Goal: Task Accomplishment & Management: Manage account settings

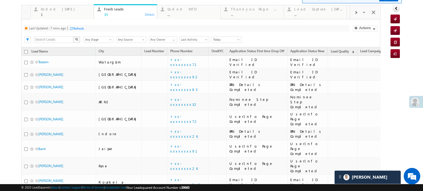
click at [83, 26] on div "Refresh" at bounding box center [78, 28] width 11 height 4
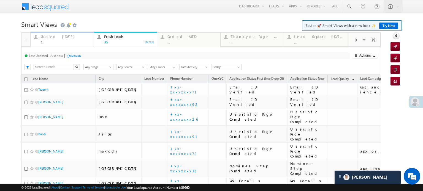
click at [58, 35] on div "Coded [DATE]" at bounding box center [66, 36] width 50 height 4
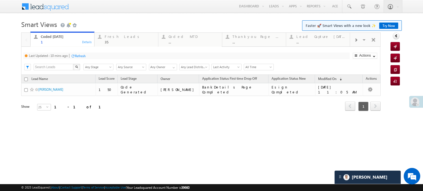
click at [81, 55] on div "Refresh" at bounding box center [80, 56] width 11 height 4
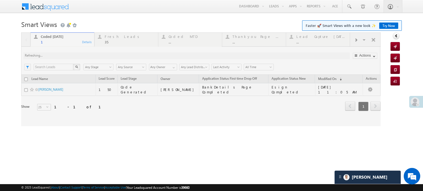
click at [81, 55] on div at bounding box center [200, 79] width 359 height 94
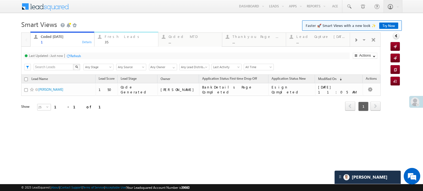
click at [108, 37] on div "Fresh Leads" at bounding box center [130, 36] width 50 height 4
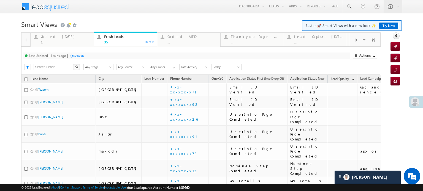
click at [76, 57] on div "Refresh" at bounding box center [78, 56] width 11 height 4
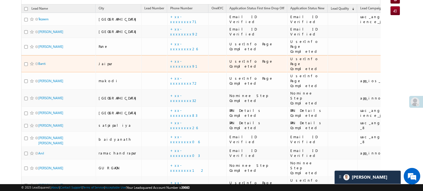
scroll to position [58, 0]
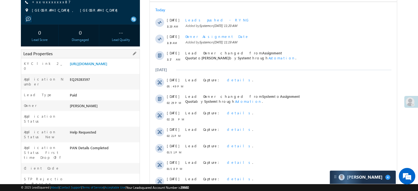
scroll to position [28, 0]
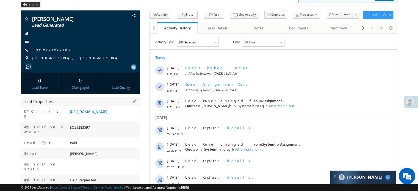
click at [111, 117] on div "https://angelbroking1-pk3em7sa.customui-test.leadsquared.com?leadId=337cda00-c6…" at bounding box center [103, 113] width 71 height 8
click at [107, 114] on link "https://angelbroking1-pk3em7sa.customui-test.leadsquared.com?leadId=337cda00-c6…" at bounding box center [88, 111] width 37 height 5
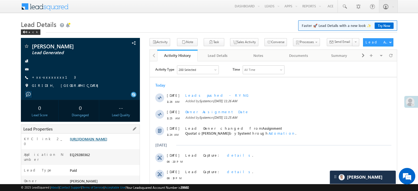
click at [99, 141] on link "[URL][DOMAIN_NAME]" at bounding box center [88, 139] width 37 height 5
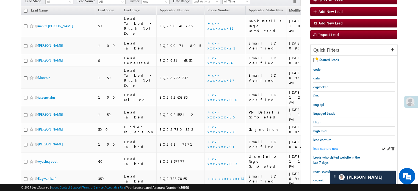
click at [328, 147] on span "lead capture new" at bounding box center [326, 149] width 25 height 4
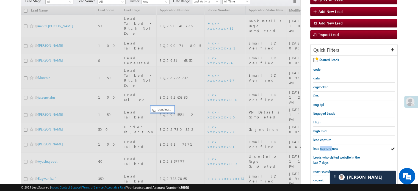
click at [328, 147] on span "lead capture new" at bounding box center [326, 149] width 25 height 4
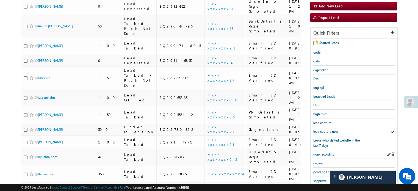
scroll to position [118, 0]
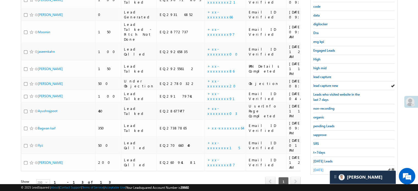
click at [321, 168] on span "yesterday" at bounding box center [319, 170] width 10 height 4
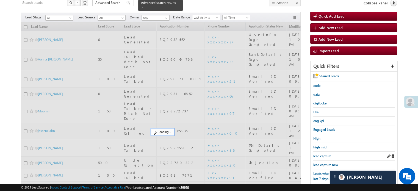
scroll to position [35, 0]
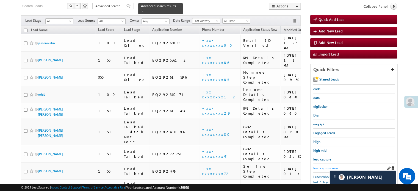
click at [326, 167] on span "lead capture new" at bounding box center [326, 168] width 25 height 4
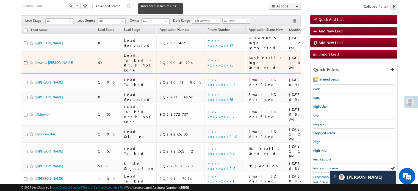
drag, startPoint x: 44, startPoint y: 54, endPoint x: 49, endPoint y: 57, distance: 5.7
click at [49, 60] on div "Aanita Bharat Landge" at bounding box center [58, 64] width 69 height 8
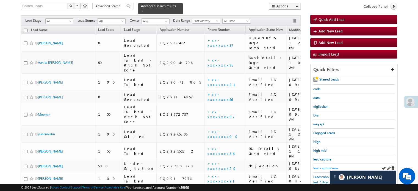
click at [316, 166] on span "lead capture new" at bounding box center [326, 168] width 25 height 4
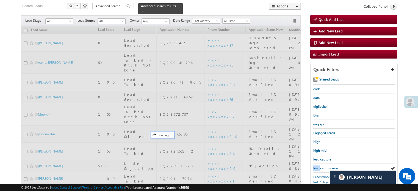
click at [316, 166] on span "lead capture new" at bounding box center [326, 168] width 25 height 4
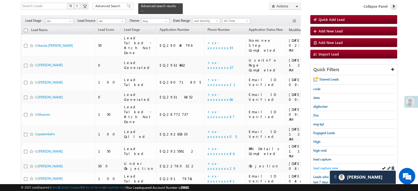
click at [321, 166] on span "lead capture new" at bounding box center [326, 168] width 25 height 4
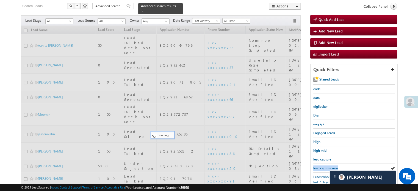
click at [321, 166] on span "lead capture new" at bounding box center [326, 168] width 25 height 4
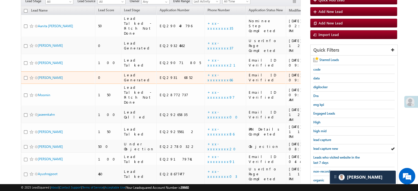
scroll to position [91, 0]
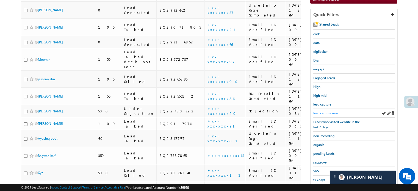
click at [325, 113] on span "lead capture new" at bounding box center [326, 113] width 25 height 4
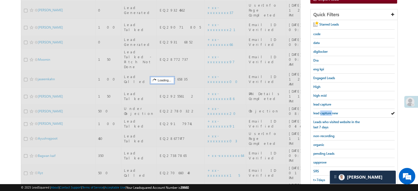
click at [325, 113] on span "lead capture new" at bounding box center [326, 113] width 25 height 4
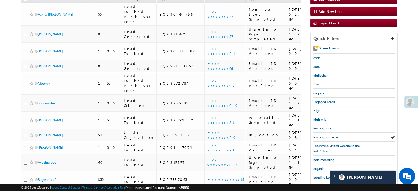
scroll to position [35, 0]
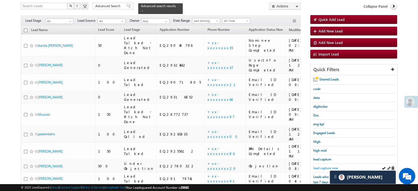
click at [314, 166] on link "lead capture new" at bounding box center [326, 168] width 25 height 5
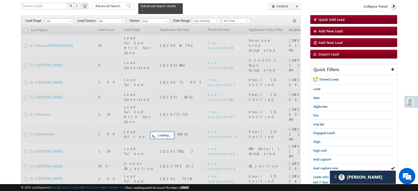
click at [315, 166] on span "lead capture new" at bounding box center [326, 168] width 25 height 4
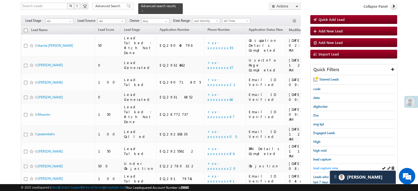
click at [314, 167] on span "lead capture new" at bounding box center [326, 168] width 25 height 4
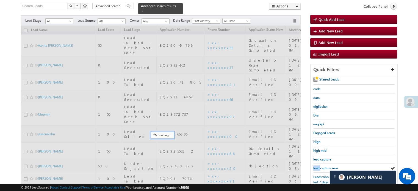
click at [314, 167] on span "lead capture new" at bounding box center [326, 168] width 25 height 4
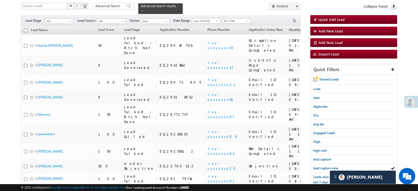
click at [313, 168] on div "Starred Leads code data digilocker Dra eng kpi Engaged Leads High high mid lead…" at bounding box center [354, 166] width 87 height 182
click at [314, 167] on span "lead capture new" at bounding box center [326, 168] width 25 height 4
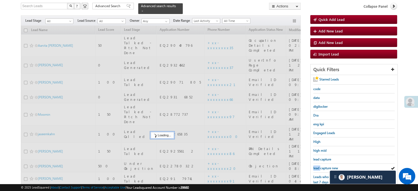
click at [314, 167] on span "lead capture new" at bounding box center [326, 168] width 25 height 4
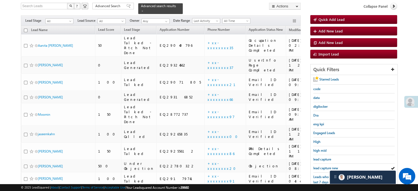
click at [314, 167] on span "lead capture new" at bounding box center [326, 168] width 25 height 4
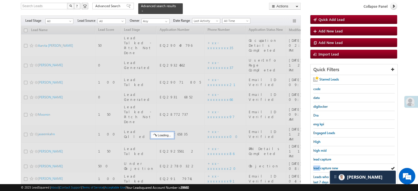
click at [314, 167] on span "lead capture new" at bounding box center [326, 168] width 25 height 4
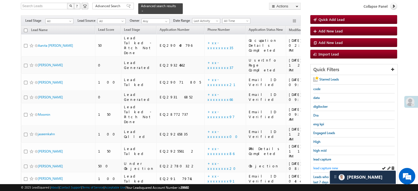
click at [324, 168] on span "lead capture new" at bounding box center [326, 168] width 25 height 4
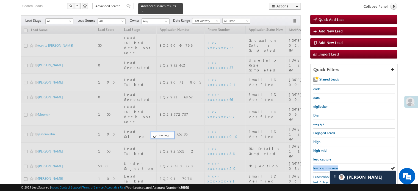
click at [324, 168] on span "lead capture new" at bounding box center [326, 168] width 25 height 4
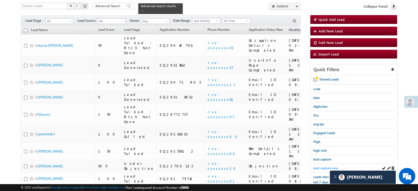
click at [322, 166] on span "lead capture new" at bounding box center [326, 168] width 25 height 4
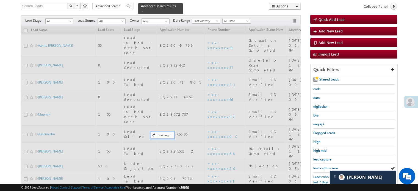
click at [322, 166] on span "lead capture new" at bounding box center [326, 168] width 25 height 4
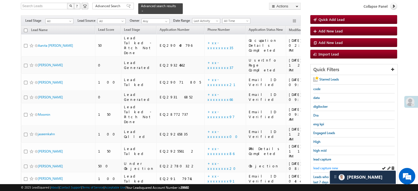
click at [323, 166] on span "lead capture new" at bounding box center [326, 168] width 25 height 4
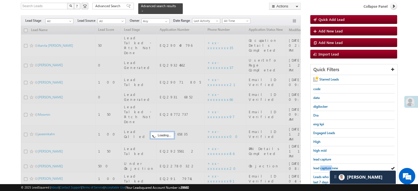
click at [323, 166] on span "lead capture new" at bounding box center [326, 168] width 25 height 4
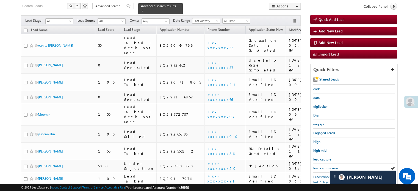
click at [323, 166] on span "lead capture new" at bounding box center [326, 168] width 25 height 4
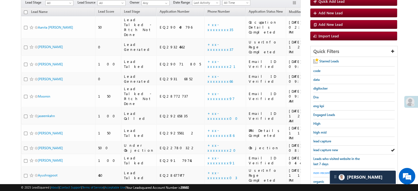
scroll to position [63, 0]
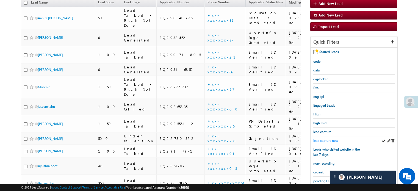
click at [330, 139] on span "lead capture new" at bounding box center [326, 141] width 25 height 4
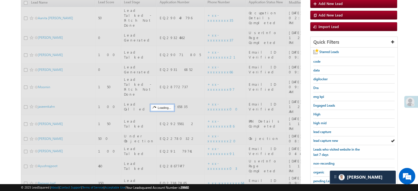
click at [330, 139] on span "lead capture new" at bounding box center [326, 141] width 25 height 4
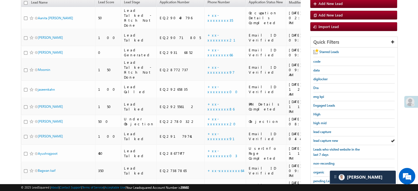
click at [330, 139] on span "lead capture new" at bounding box center [326, 141] width 25 height 4
click at [319, 141] on span "lead capture new" at bounding box center [326, 141] width 25 height 4
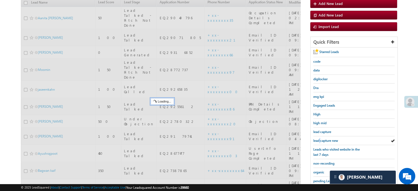
click at [319, 141] on span "lead capture new" at bounding box center [326, 141] width 25 height 4
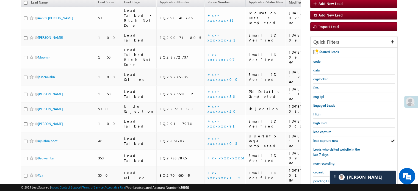
click at [319, 141] on span "lead capture new" at bounding box center [326, 141] width 25 height 4
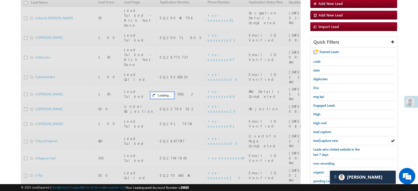
click at [319, 141] on span "lead capture new" at bounding box center [326, 141] width 25 height 4
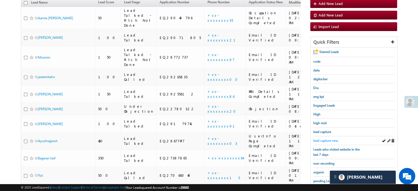
click at [334, 139] on span "lead capture new" at bounding box center [326, 141] width 25 height 4
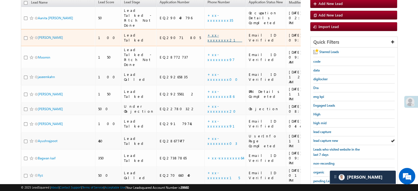
click at [208, 33] on link "+xx-xxxxxxxx21" at bounding box center [225, 38] width 35 height 10
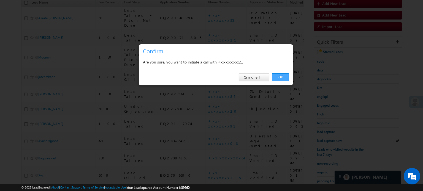
click at [280, 77] on link "OK" at bounding box center [280, 77] width 17 height 8
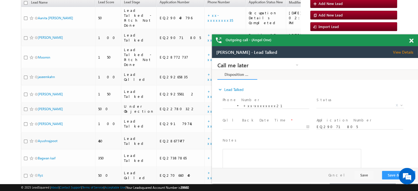
scroll to position [0, 0]
click at [410, 41] on span at bounding box center [412, 41] width 4 height 5
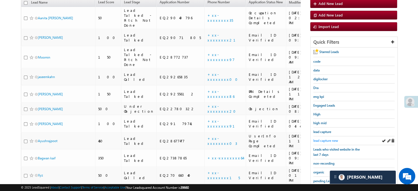
click at [328, 139] on span "lead capture new" at bounding box center [326, 141] width 25 height 4
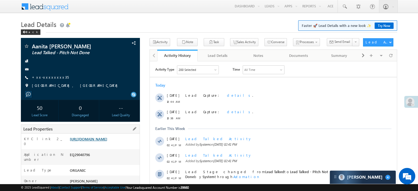
click at [96, 139] on link "https://angelbroking1-pk3em7sa.customui-test.leadsquared.com?leadId=a540baa7-f6…" at bounding box center [88, 139] width 37 height 5
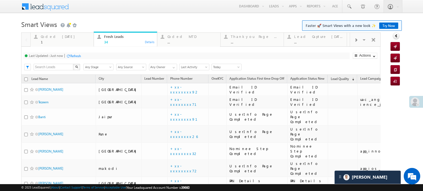
click at [73, 53] on div "Refresh" at bounding box center [73, 55] width 15 height 5
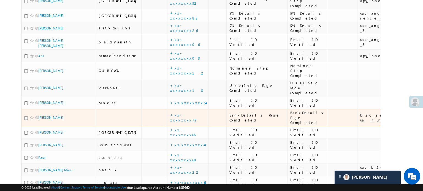
scroll to position [250, 0]
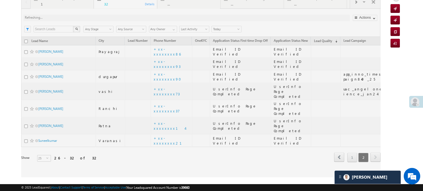
scroll to position [27, 0]
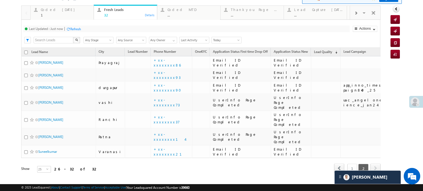
click at [347, 164] on link "1" at bounding box center [352, 168] width 10 height 9
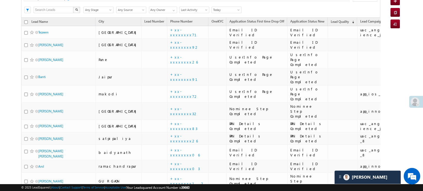
scroll to position [0, 0]
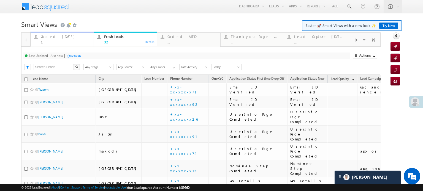
click at [63, 39] on div "Coded Today 1" at bounding box center [66, 38] width 50 height 11
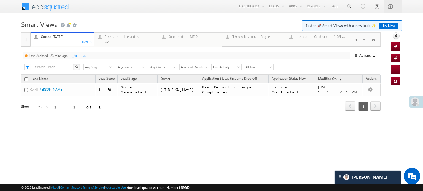
click at [80, 54] on div "Refresh" at bounding box center [80, 56] width 11 height 4
click at [73, 57] on div "Refresh" at bounding box center [75, 56] width 11 height 4
click at [111, 41] on div "32" at bounding box center [130, 42] width 50 height 4
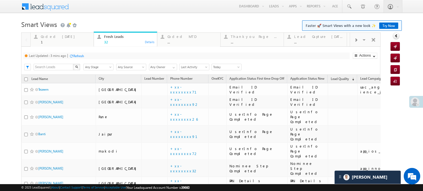
click at [81, 56] on div "Refresh" at bounding box center [78, 56] width 11 height 4
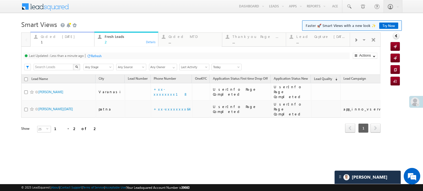
click at [75, 42] on div "1" at bounding box center [66, 42] width 50 height 4
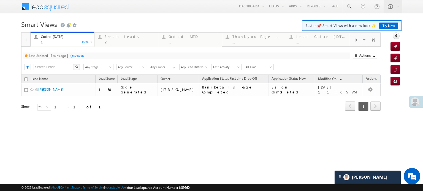
click at [84, 55] on div "Refresh" at bounding box center [78, 56] width 11 height 4
